Goal: Task Accomplishment & Management: Manage account settings

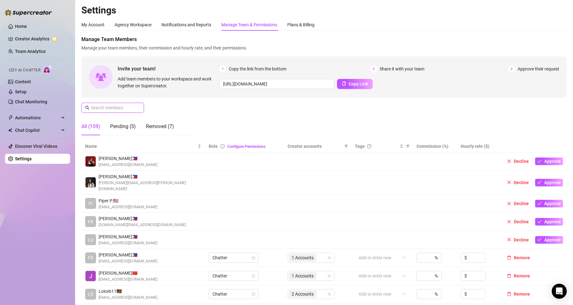
click at [115, 111] on input "text" at bounding box center [113, 107] width 44 height 7
paste input "[EMAIL_ADDRESS][DOMAIN_NAME]"
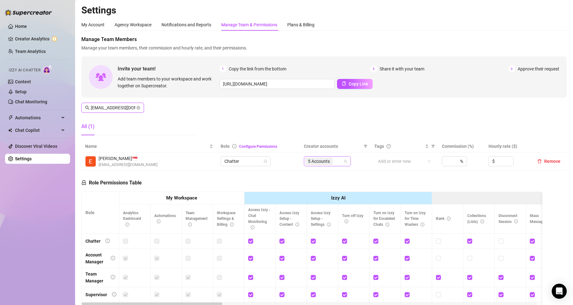
click at [335, 163] on div "5 Accounts" at bounding box center [324, 161] width 38 height 9
type input "[EMAIL_ADDRESS][DOMAIN_NAME]"
type input "amira"
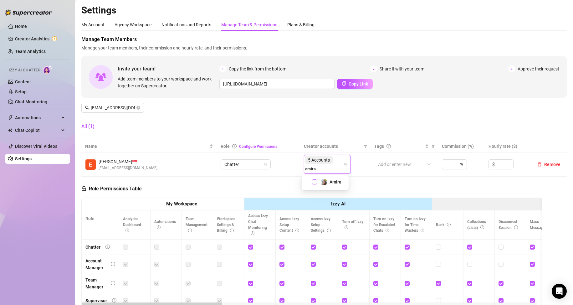
click at [316, 182] on span "Select tree node" at bounding box center [314, 181] width 5 height 5
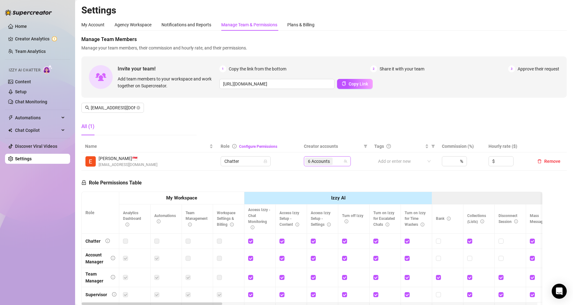
click at [334, 164] on div "6 Accounts" at bounding box center [324, 161] width 38 height 9
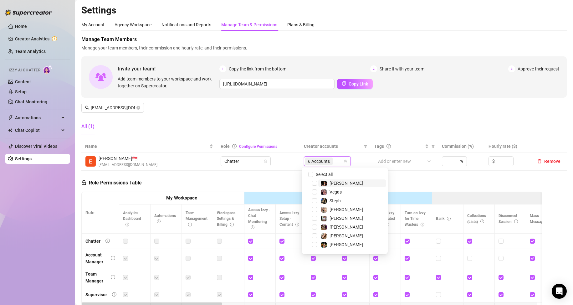
click at [319, 161] on span "6 Accounts" at bounding box center [319, 161] width 22 height 7
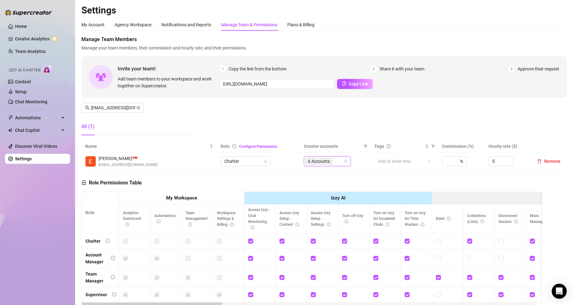
click at [320, 160] on span "6 Accounts" at bounding box center [319, 161] width 22 height 7
type input "a"
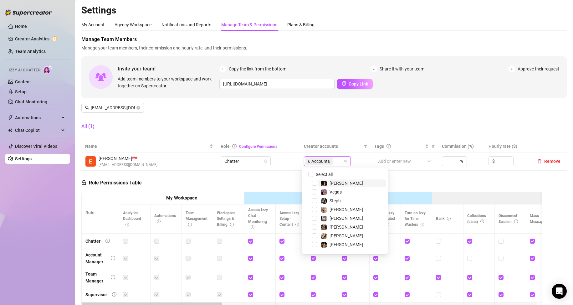
click at [427, 182] on div "Role Permissions Table Role My Workspace Izzy AI OnlyFans Side Menu OnlyFans Ch…" at bounding box center [311, 261] width 461 height 180
